Goal: Transaction & Acquisition: Book appointment/travel/reservation

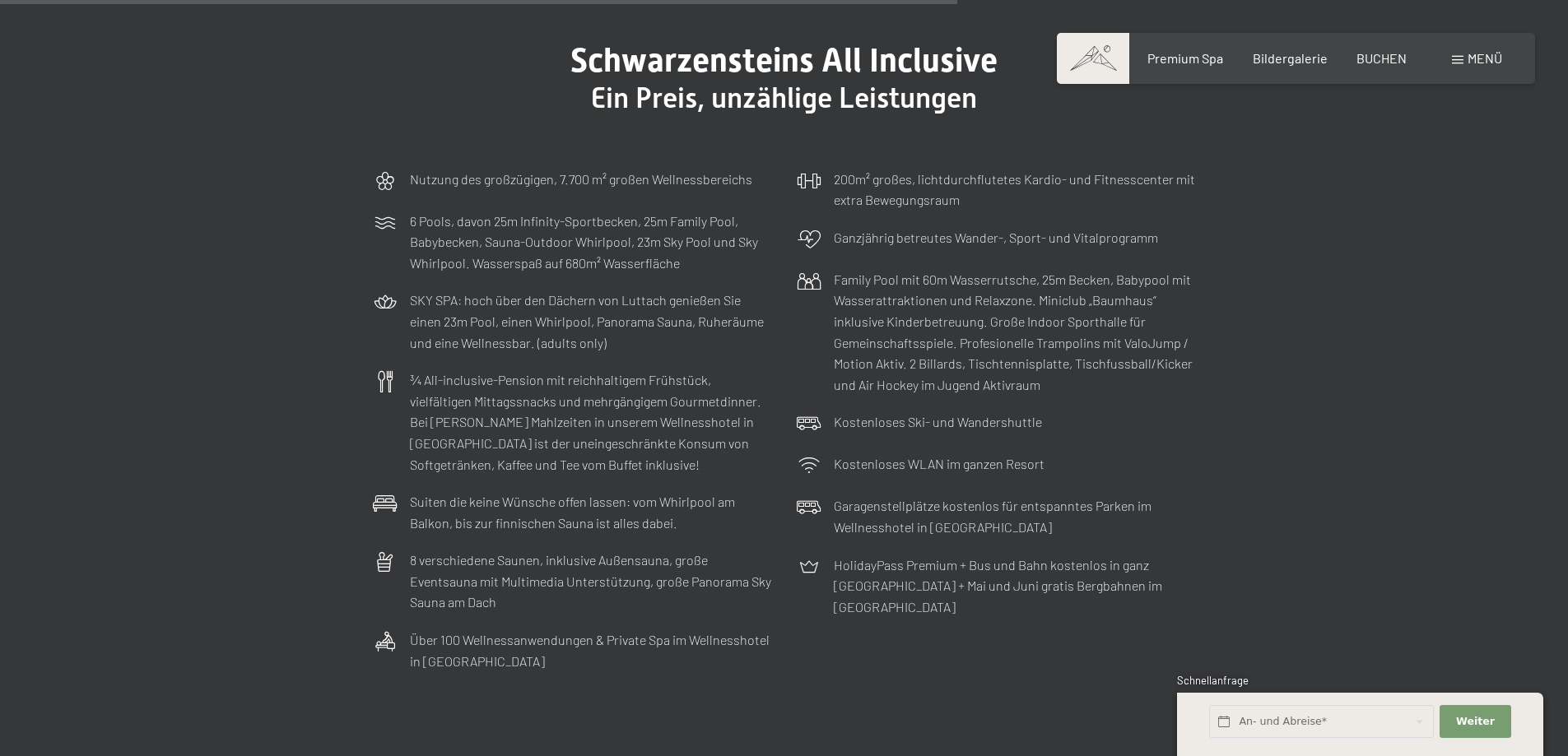
scroll to position [5704, 0]
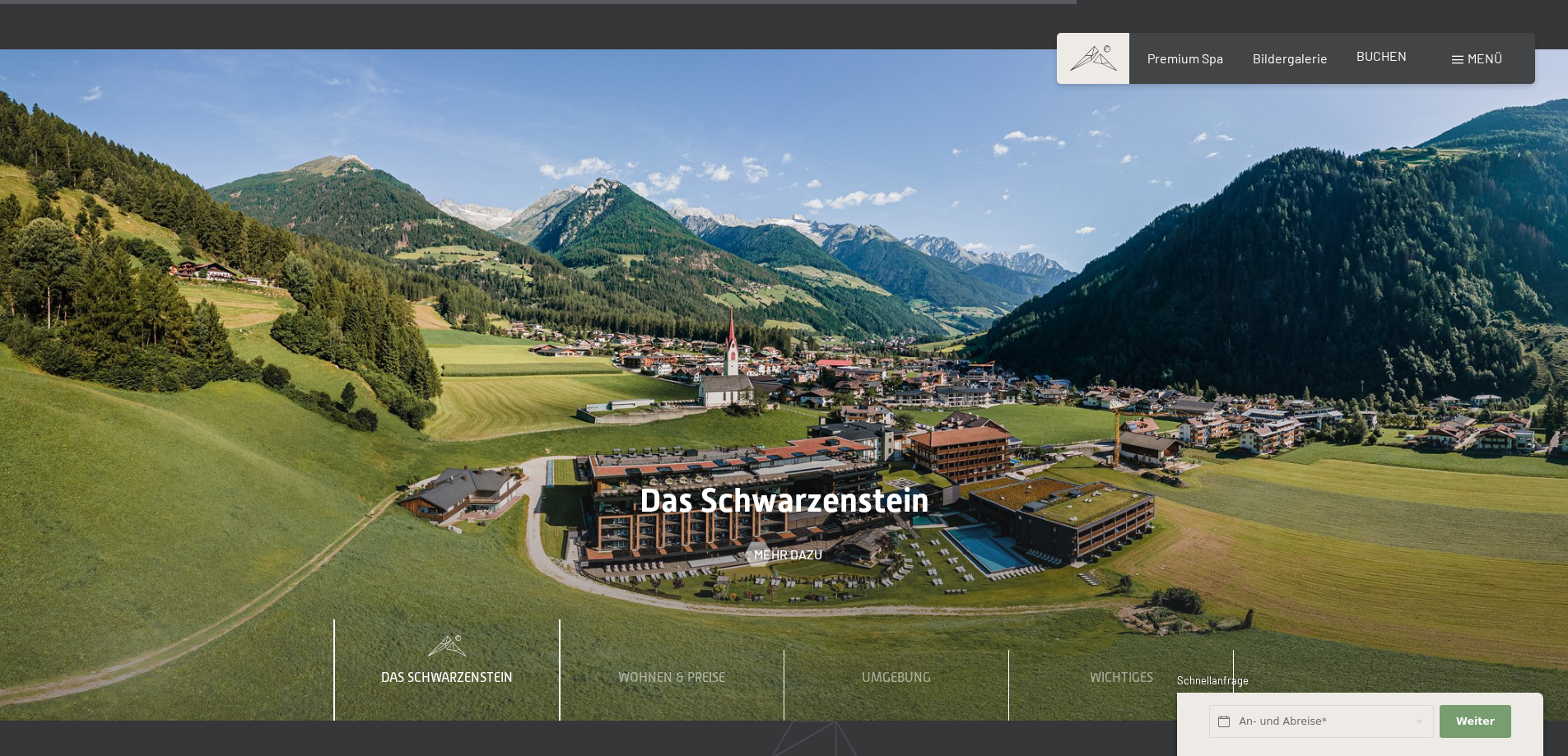
click at [1391, 60] on span "BUCHEN" at bounding box center [1382, 55] width 50 height 16
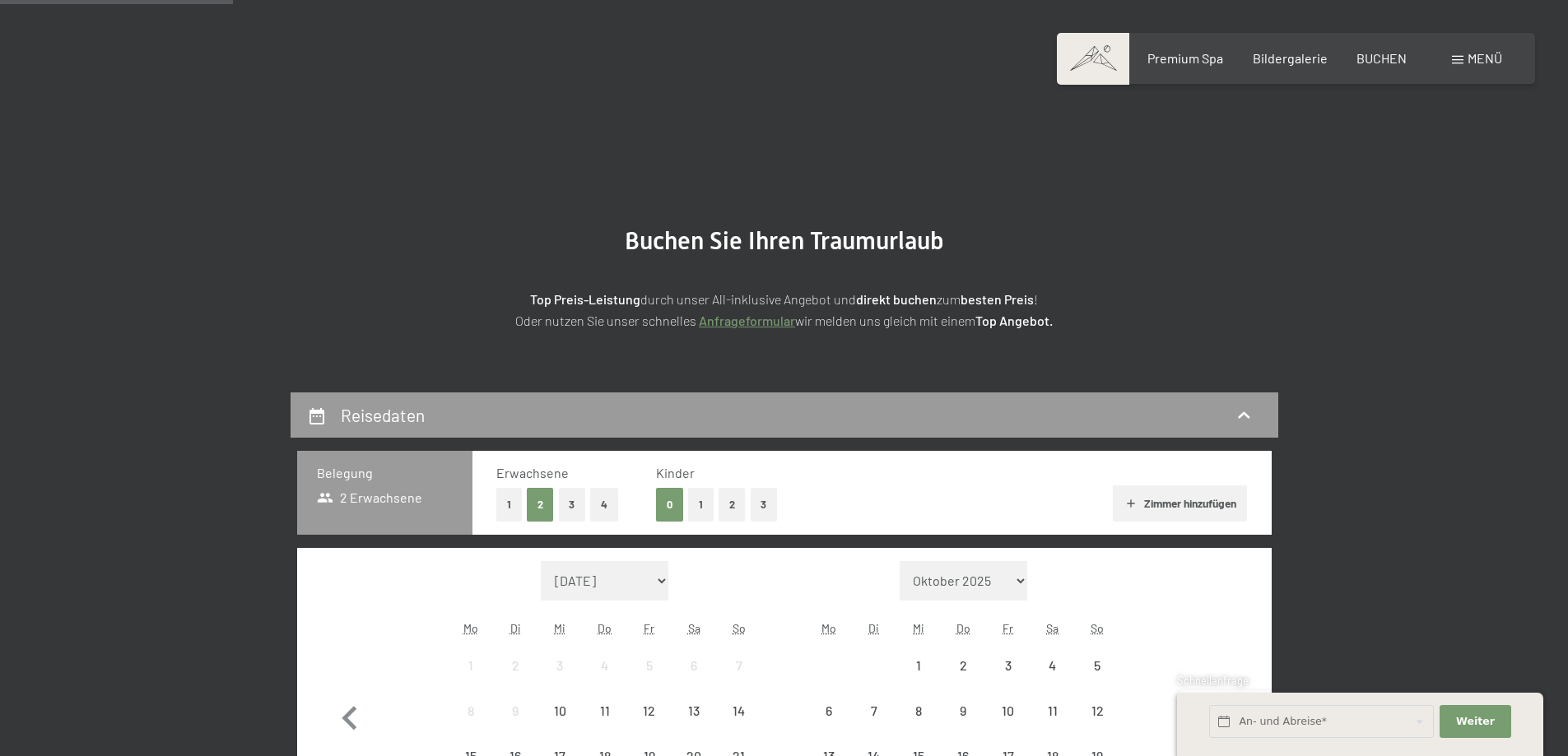
scroll to position [356, 0]
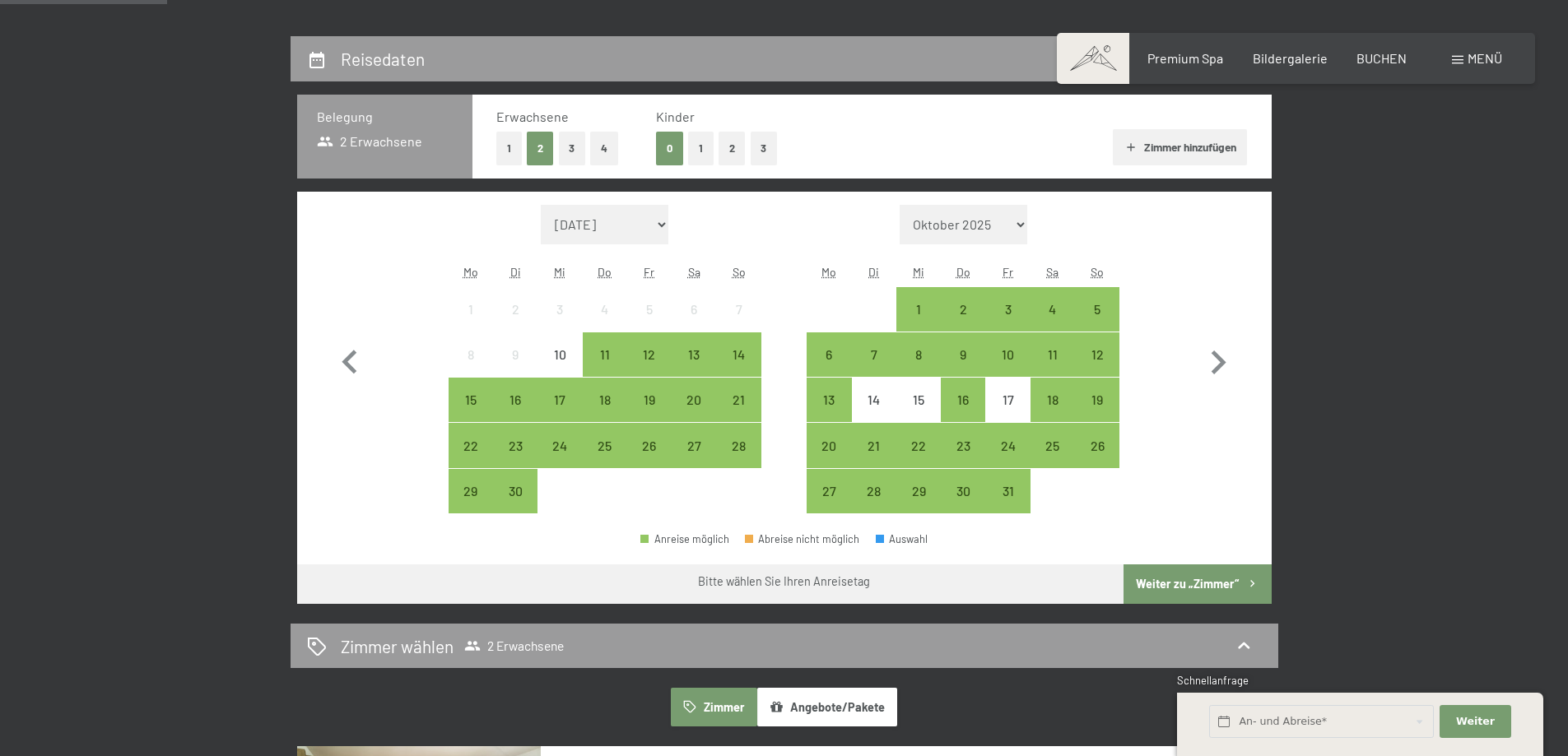
click at [728, 144] on button "2" at bounding box center [732, 149] width 28 height 33
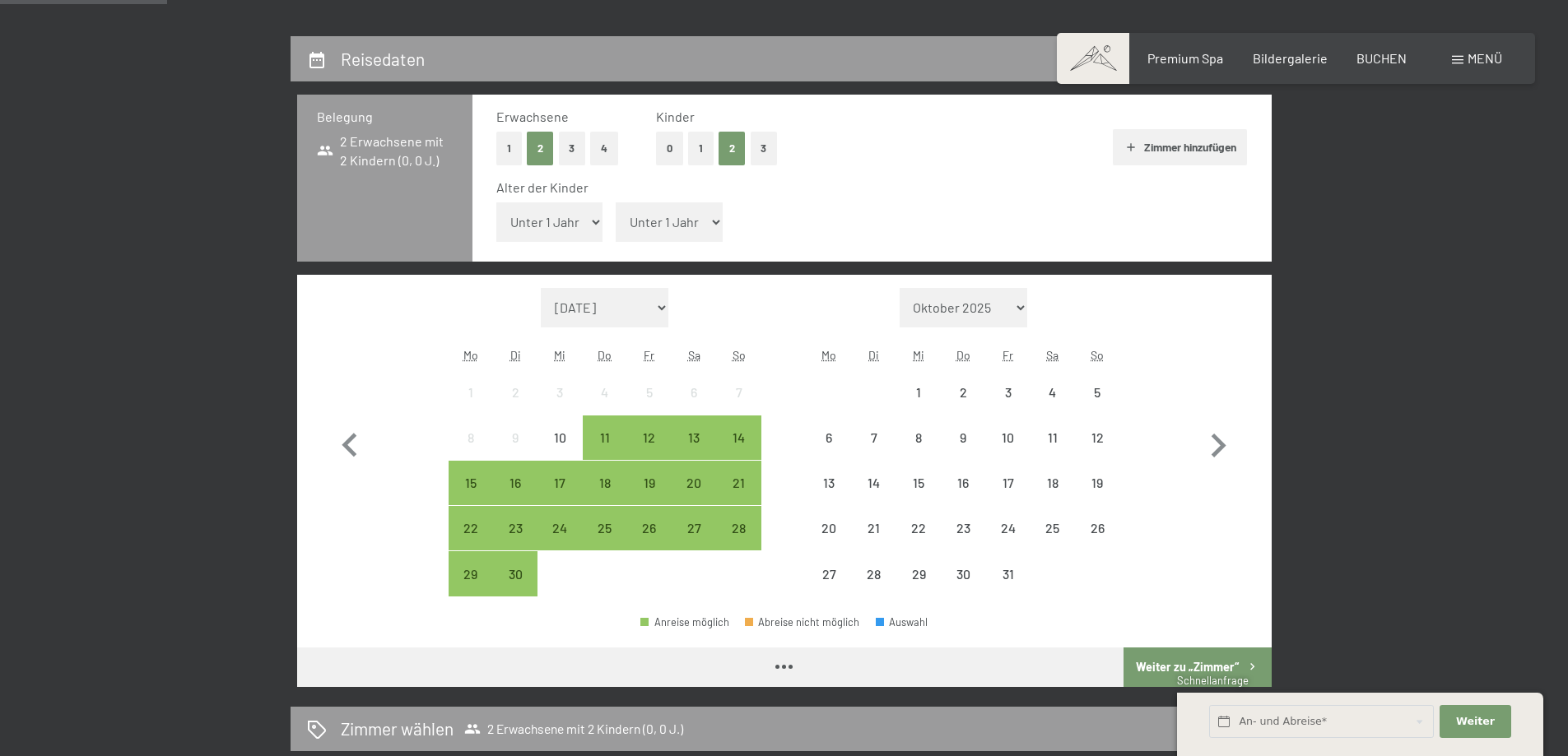
click at [554, 217] on select "Unter 1 Jahr 1 Jahr 2 Jahre 3 Jahre 4 Jahre 5 Jahre 6 Jahre 7 Jahre 8 Jahre 9 J…" at bounding box center [550, 222] width 107 height 39
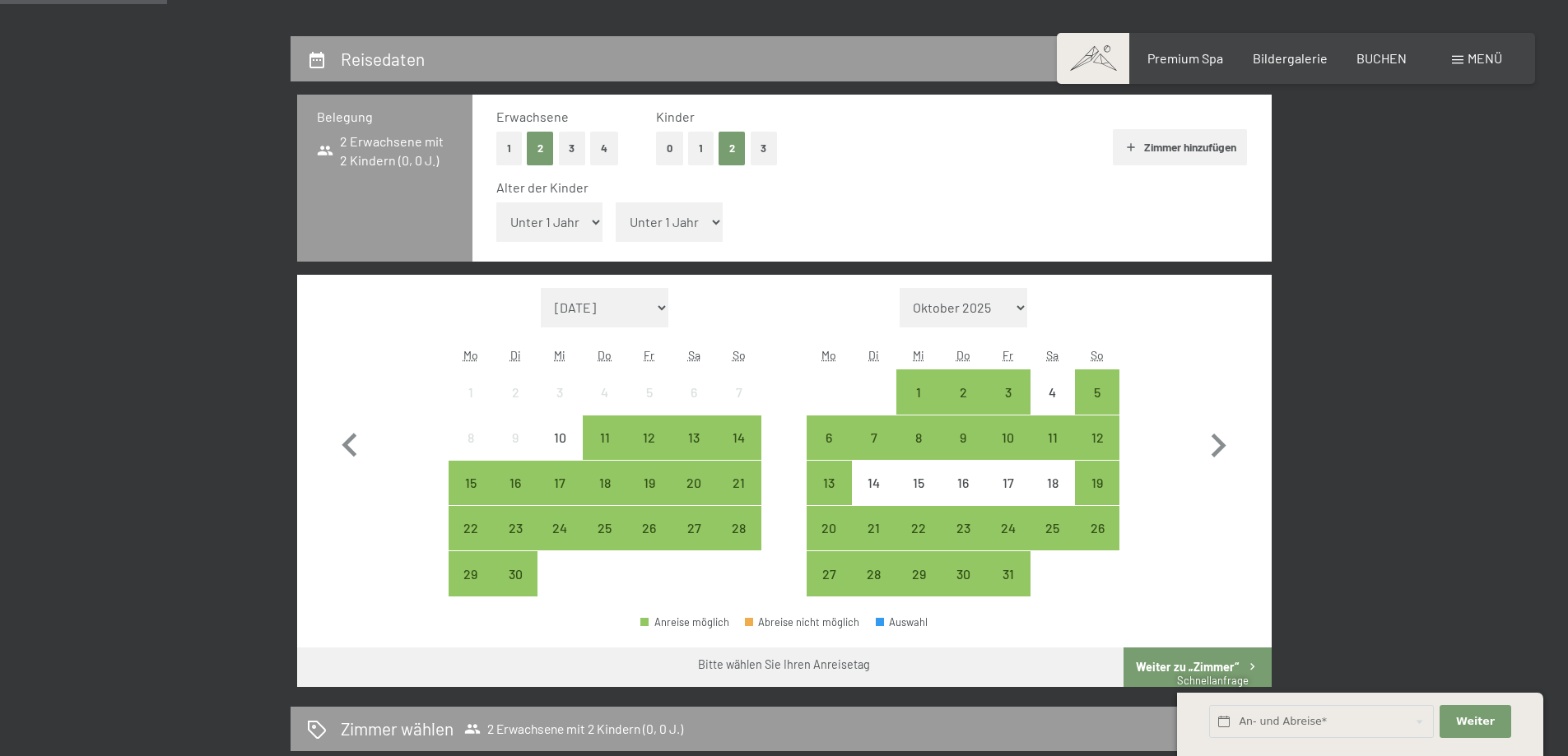
select select "5"
click at [497, 203] on select "Unter 1 Jahr 1 Jahr 2 Jahre 3 Jahre 4 Jahre 5 Jahre 6 Jahre 7 Jahre 8 Jahre 9 J…" at bounding box center [550, 222] width 107 height 39
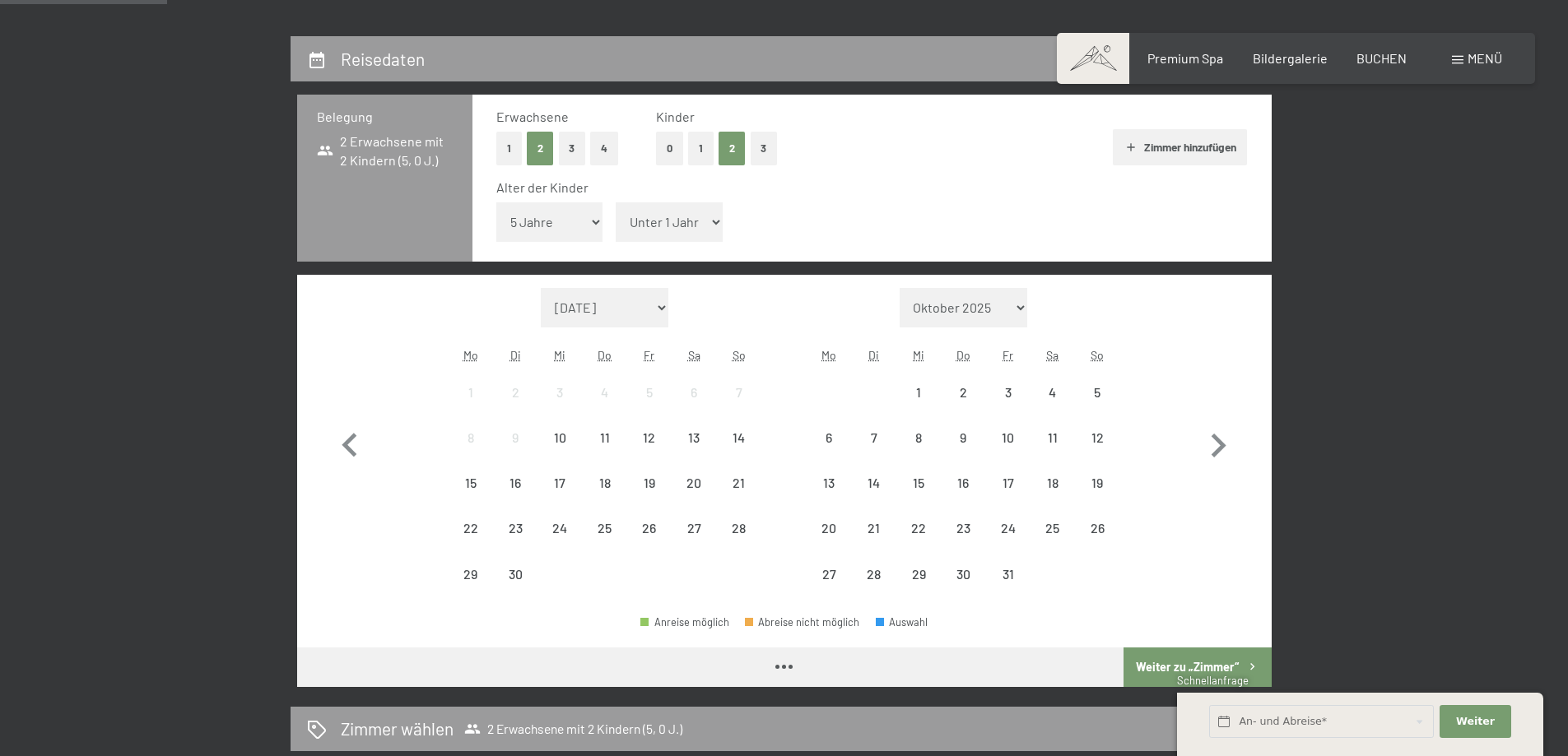
click at [650, 219] on select "Unter 1 Jahr 1 Jahr 2 Jahre 3 Jahre 4 Jahre 5 Jahre 6 Jahre 7 Jahre 8 Jahre 9 J…" at bounding box center [670, 222] width 107 height 39
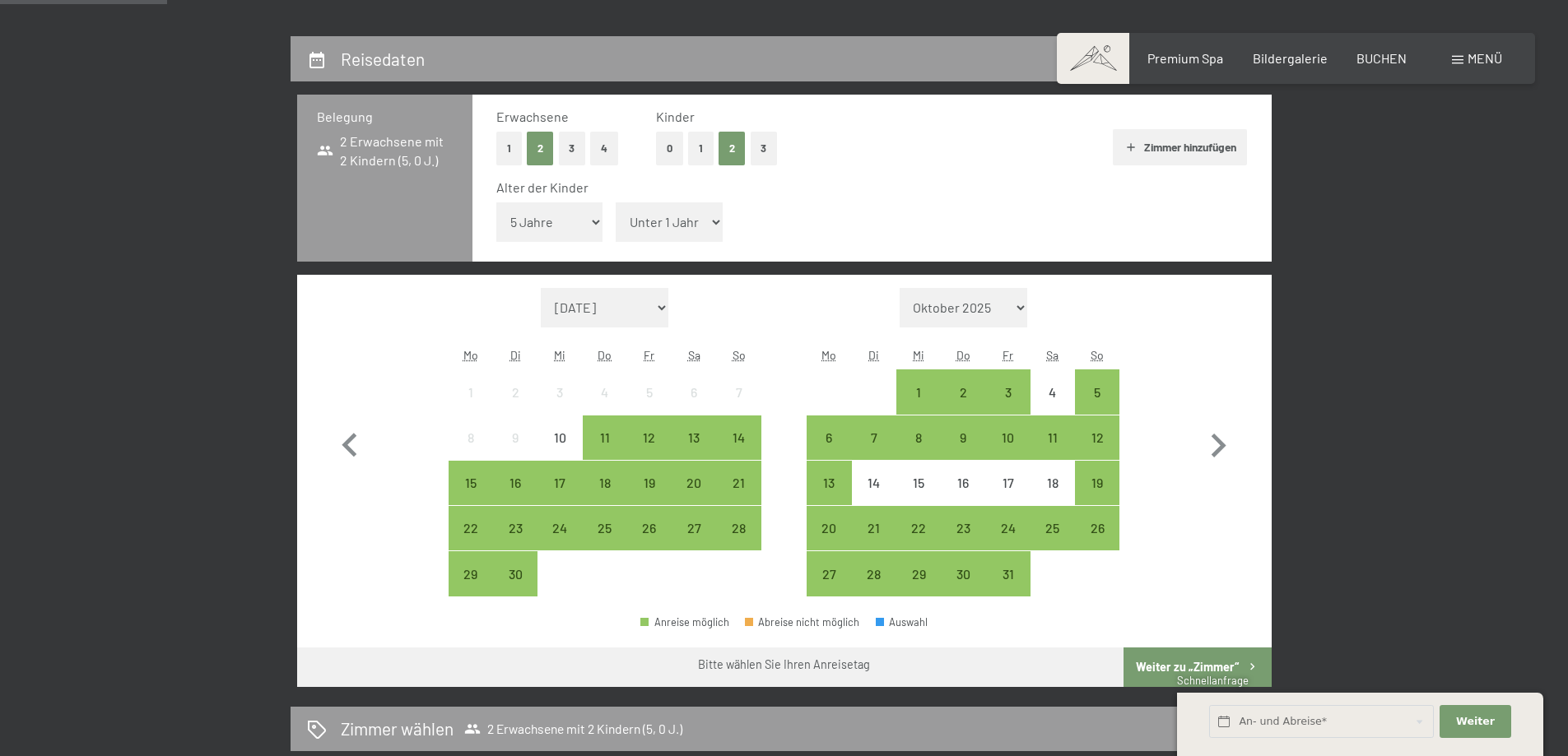
select select "7"
click at [616, 203] on select "Unter 1 Jahr 1 Jahr 2 Jahre 3 Jahre 4 Jahre 5 Jahre 6 Jahre 7 Jahre 8 Jahre 9 J…" at bounding box center [670, 222] width 107 height 39
click at [601, 434] on div "11" at bounding box center [604, 451] width 41 height 41
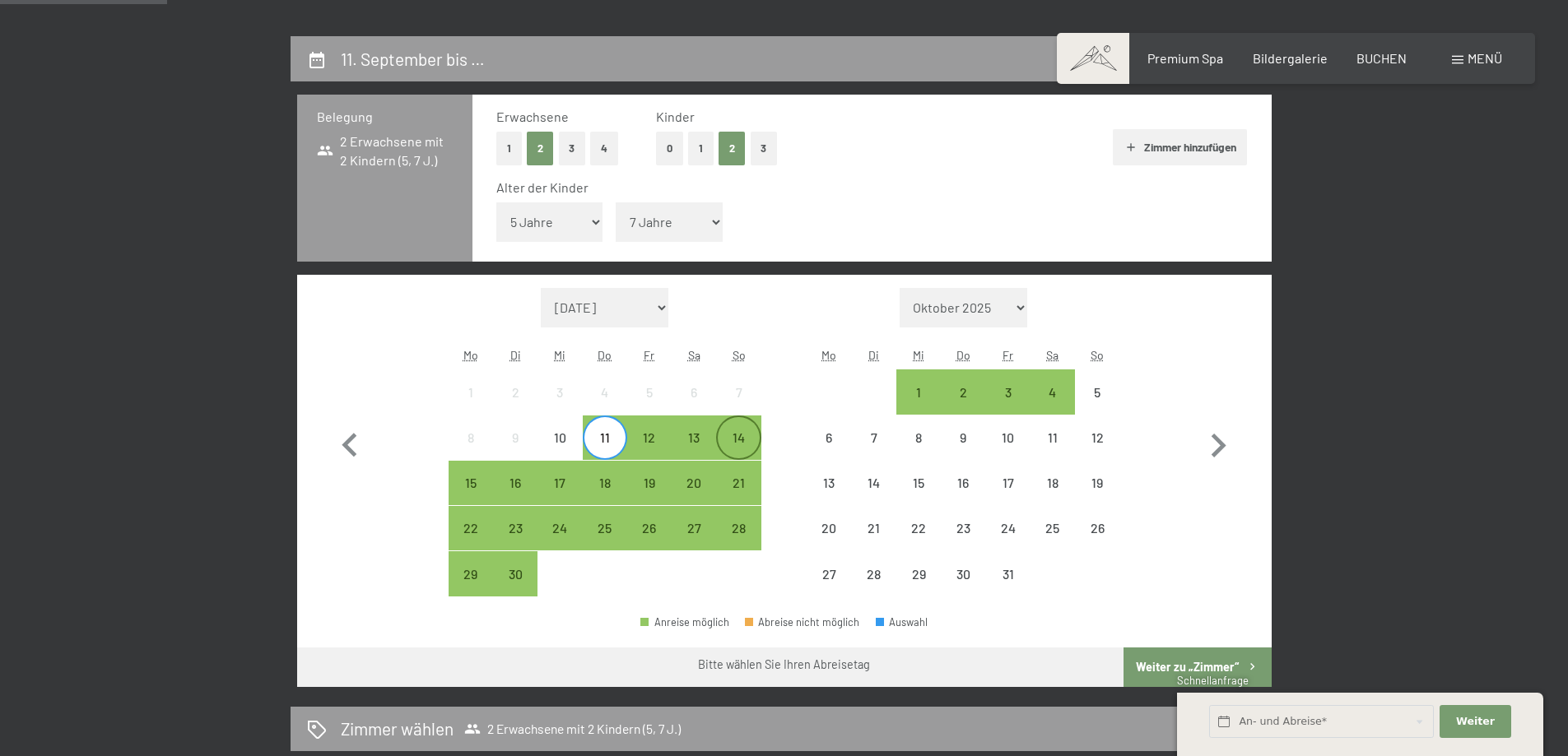
click at [732, 439] on div "14" at bounding box center [738, 451] width 41 height 41
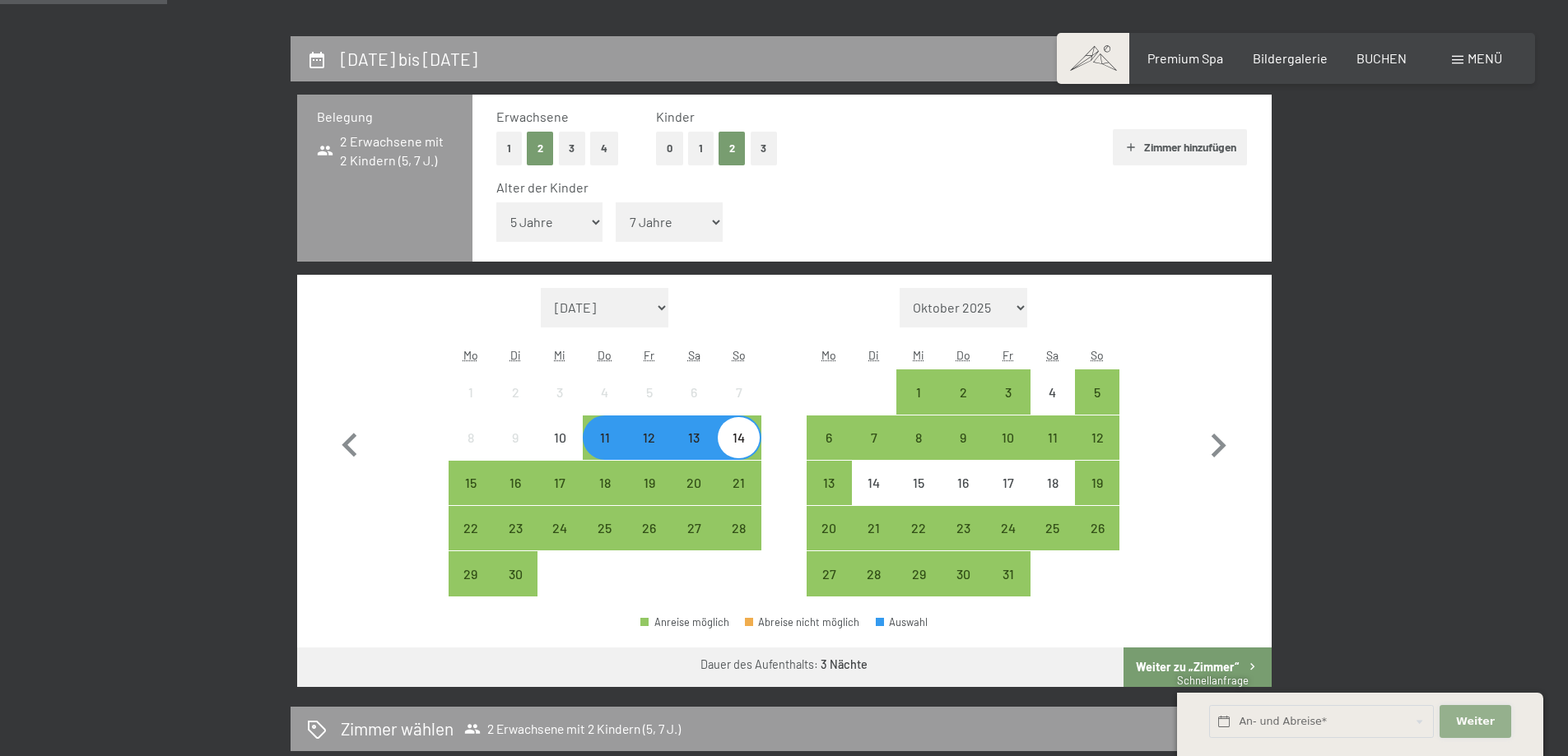
click at [1469, 715] on span "Weiter" at bounding box center [1475, 722] width 38 height 15
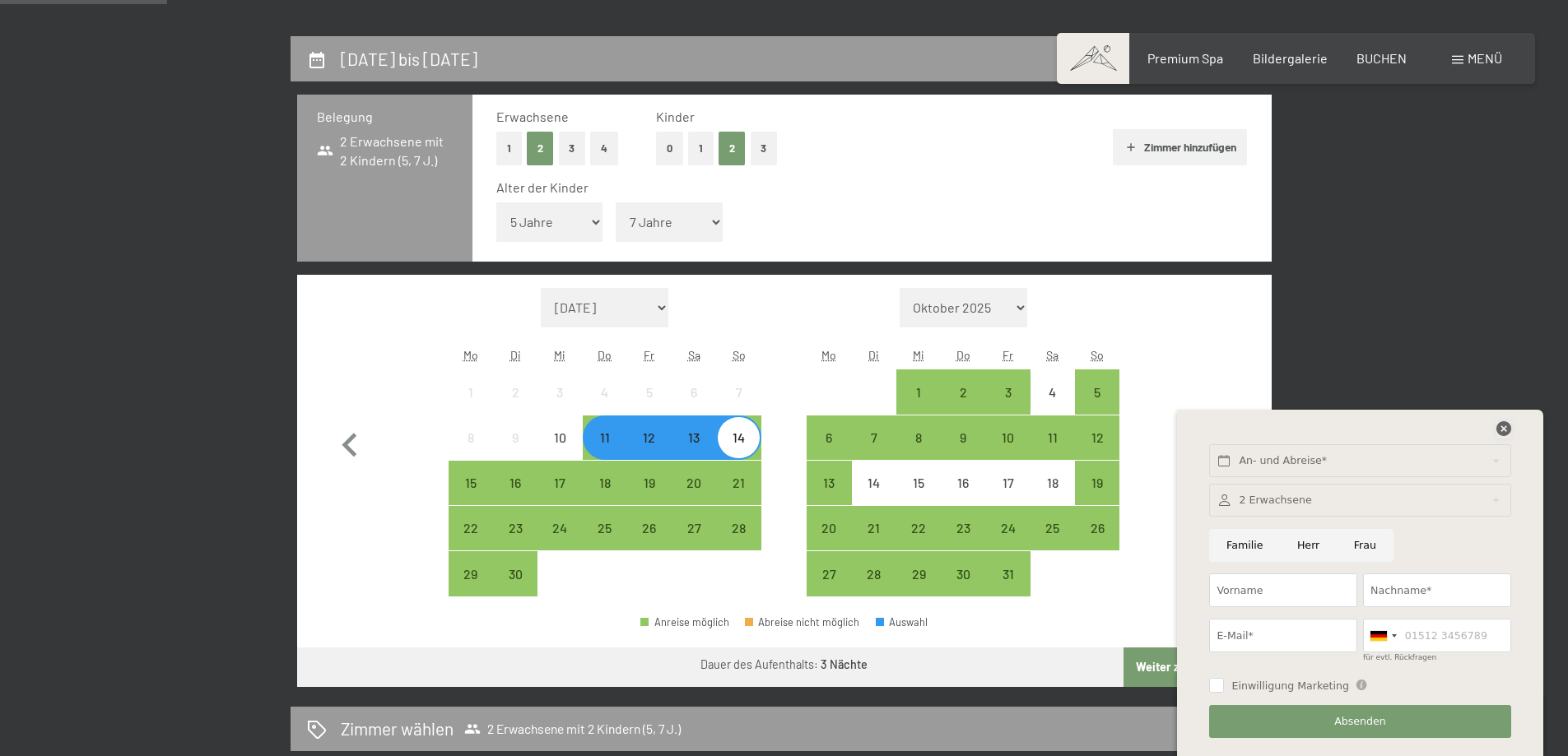
click at [1501, 432] on icon at bounding box center [1505, 429] width 15 height 15
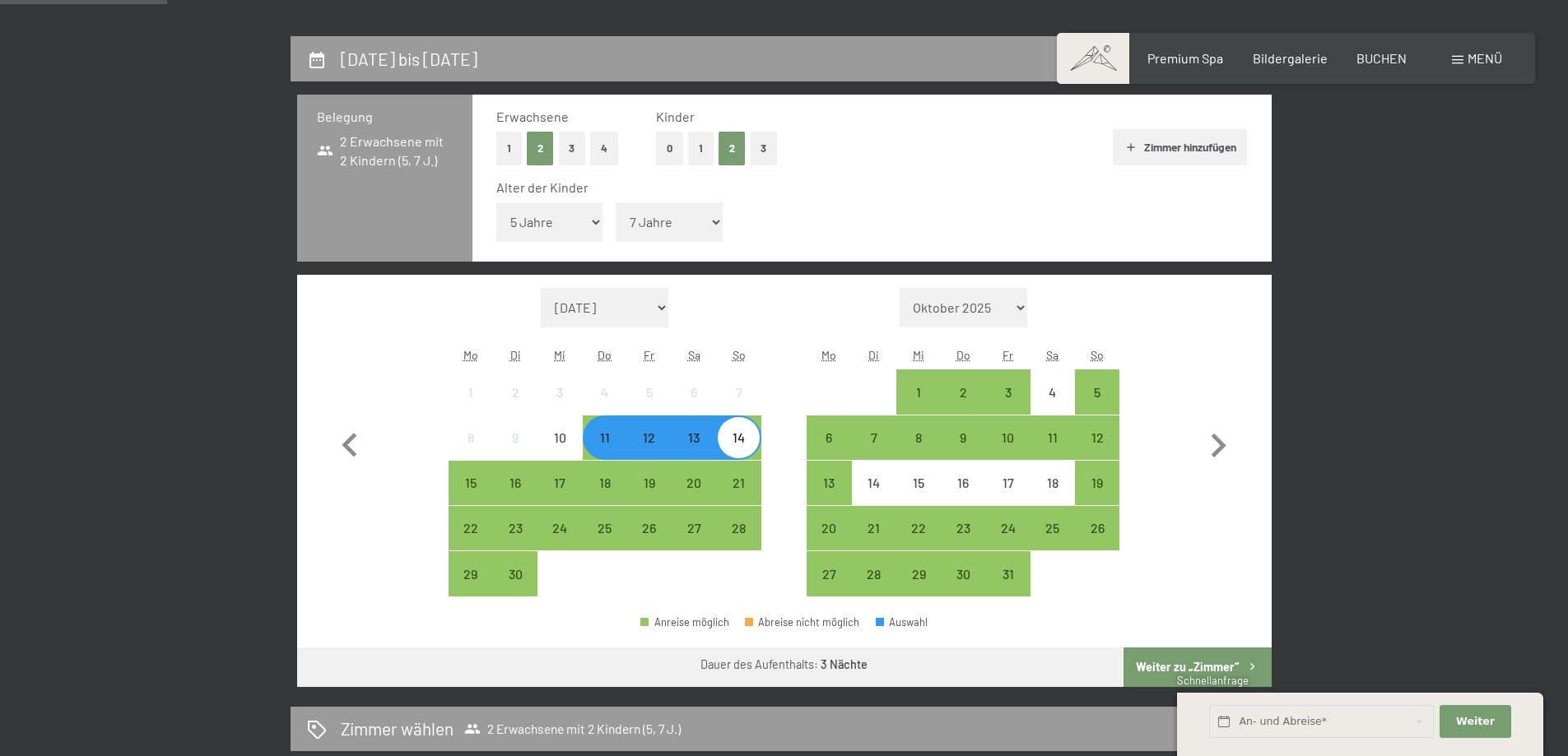
click at [1194, 666] on button "Weiter zu „Zimmer“" at bounding box center [1197, 667] width 148 height 39
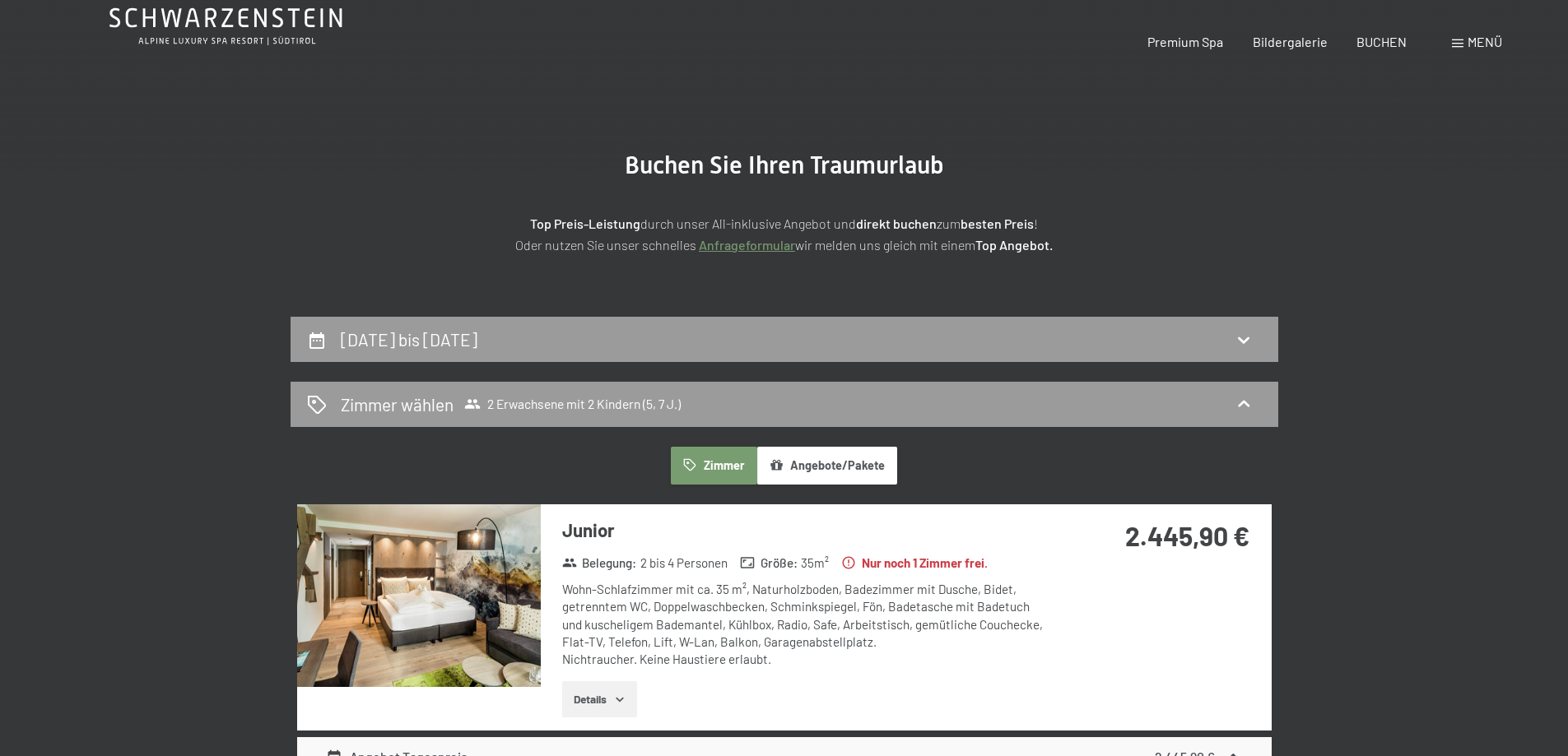
scroll to position [0, 0]
